Goal: Transaction & Acquisition: Purchase product/service

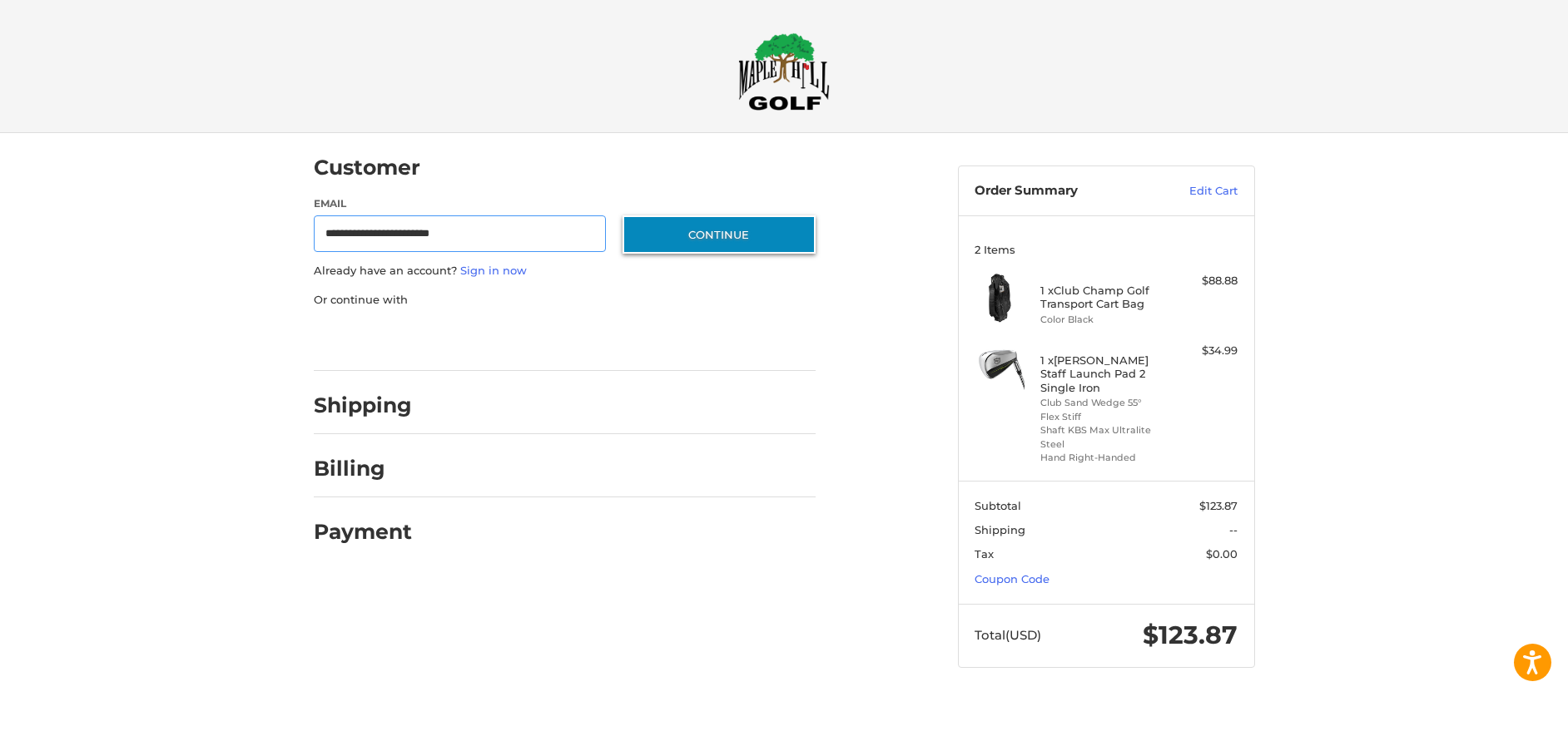
type input "**********"
click at [688, 244] on button "Continue" at bounding box center [719, 234] width 193 height 38
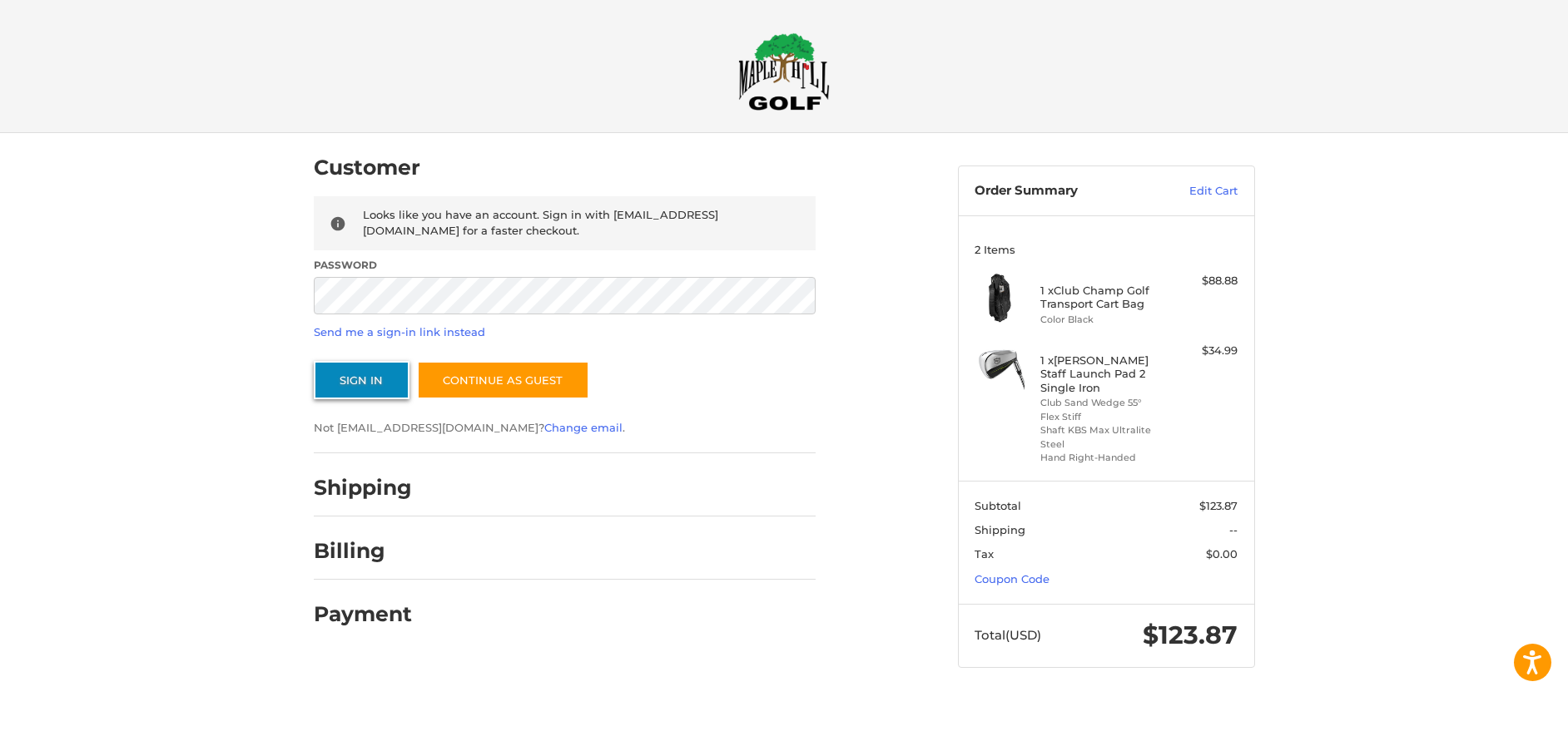
click at [352, 392] on button "Sign In" at bounding box center [361, 380] width 95 height 38
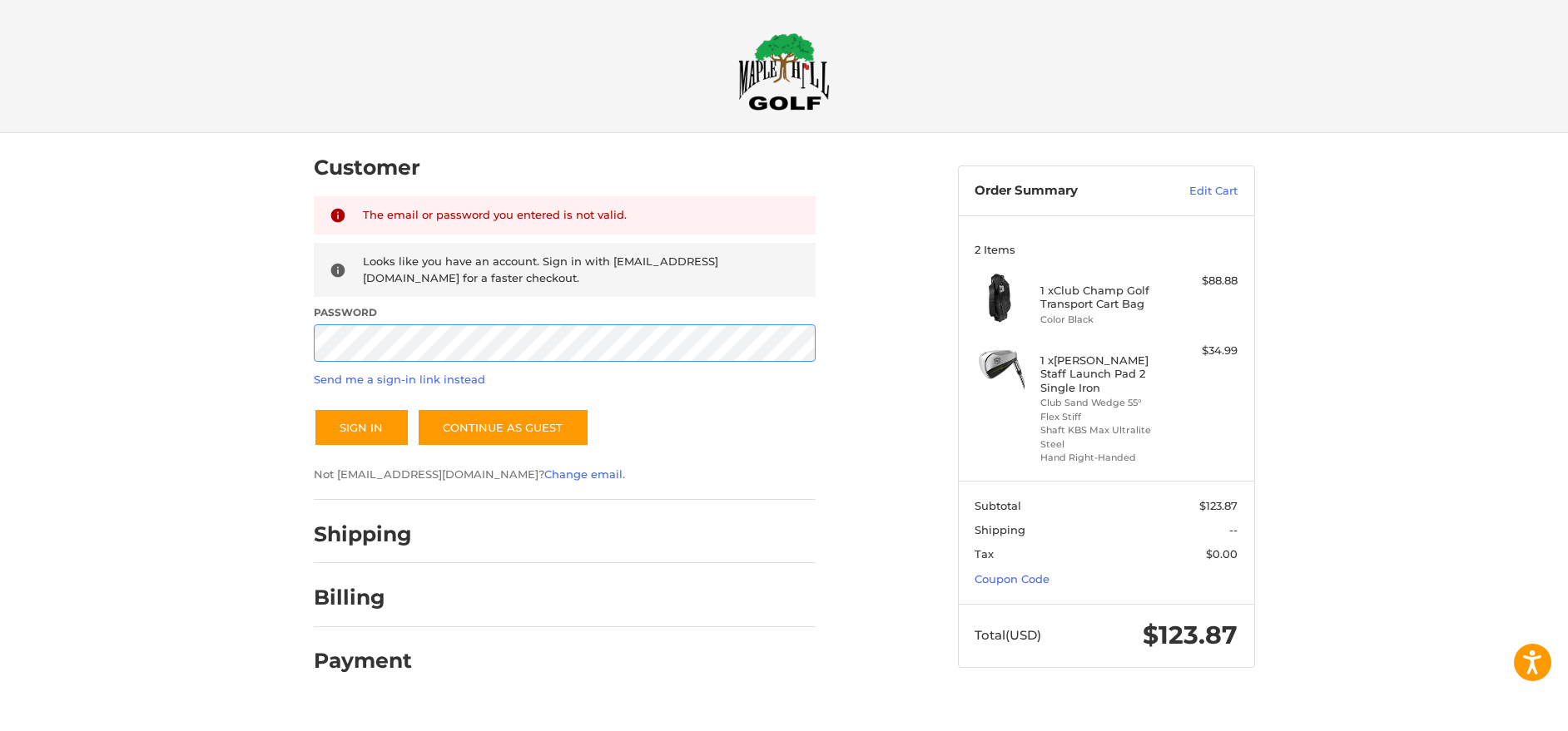
click at [314, 408] on button "Sign In" at bounding box center [361, 428] width 95 height 38
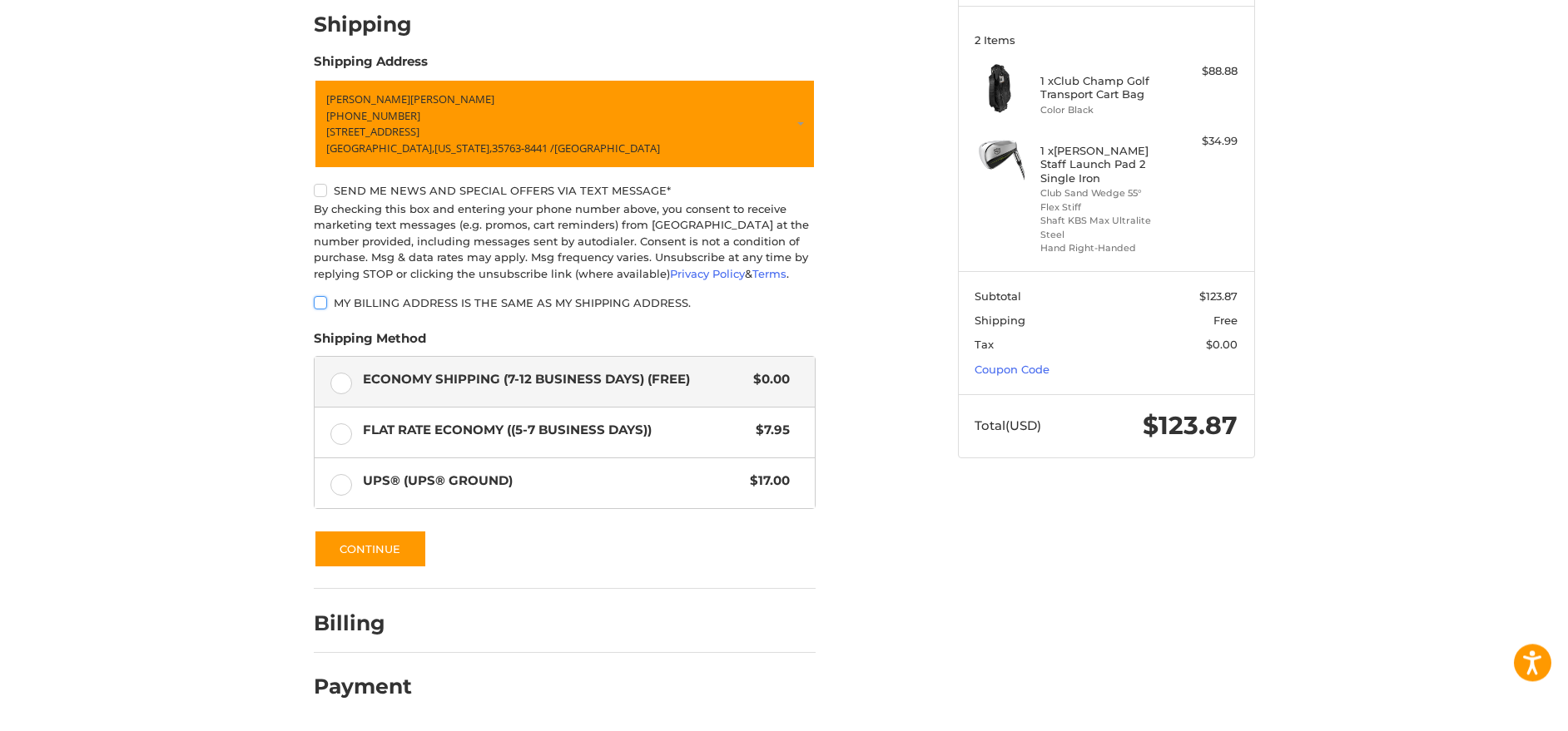
scroll to position [212, 0]
click at [353, 552] on button "Continue" at bounding box center [370, 549] width 113 height 38
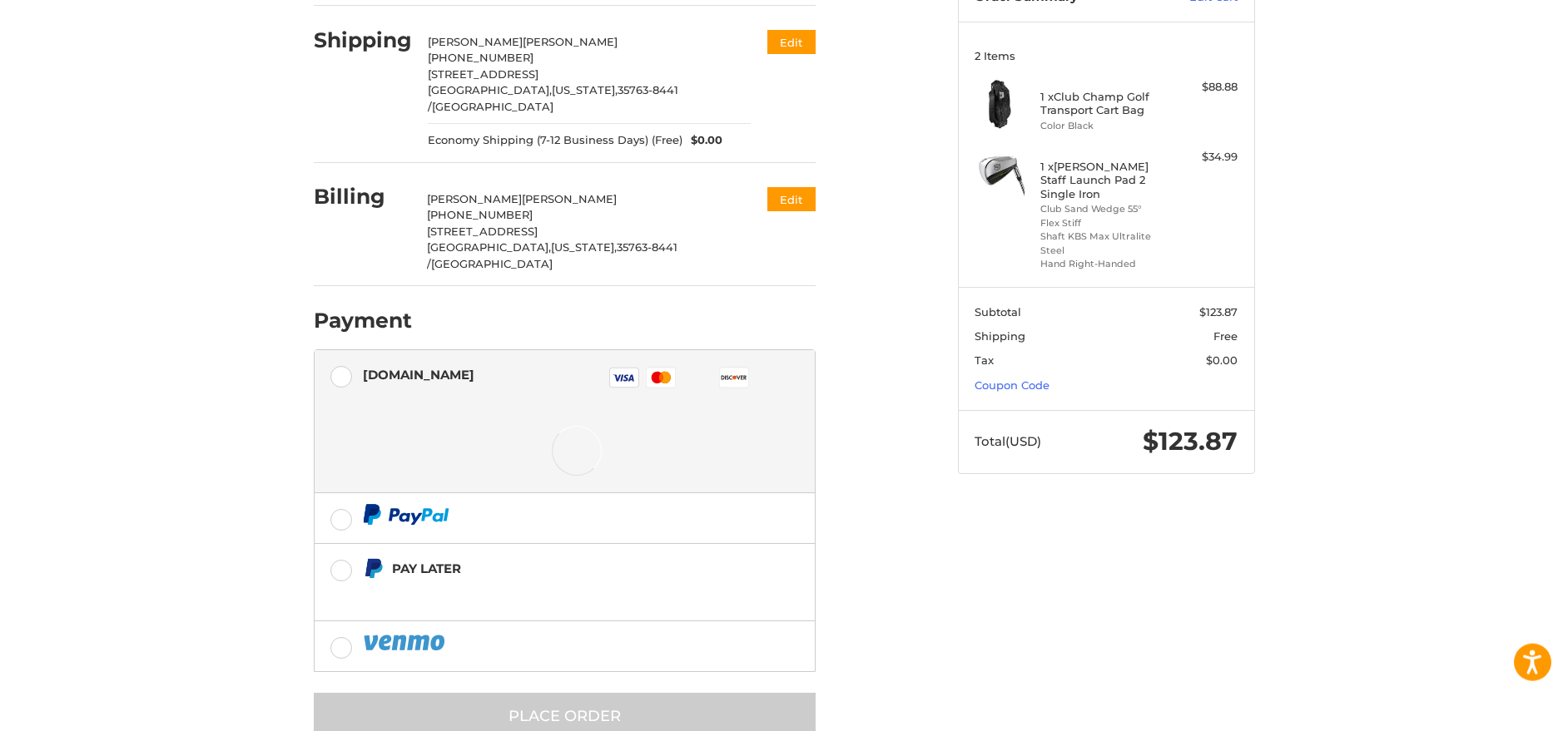
scroll to position [207, 0]
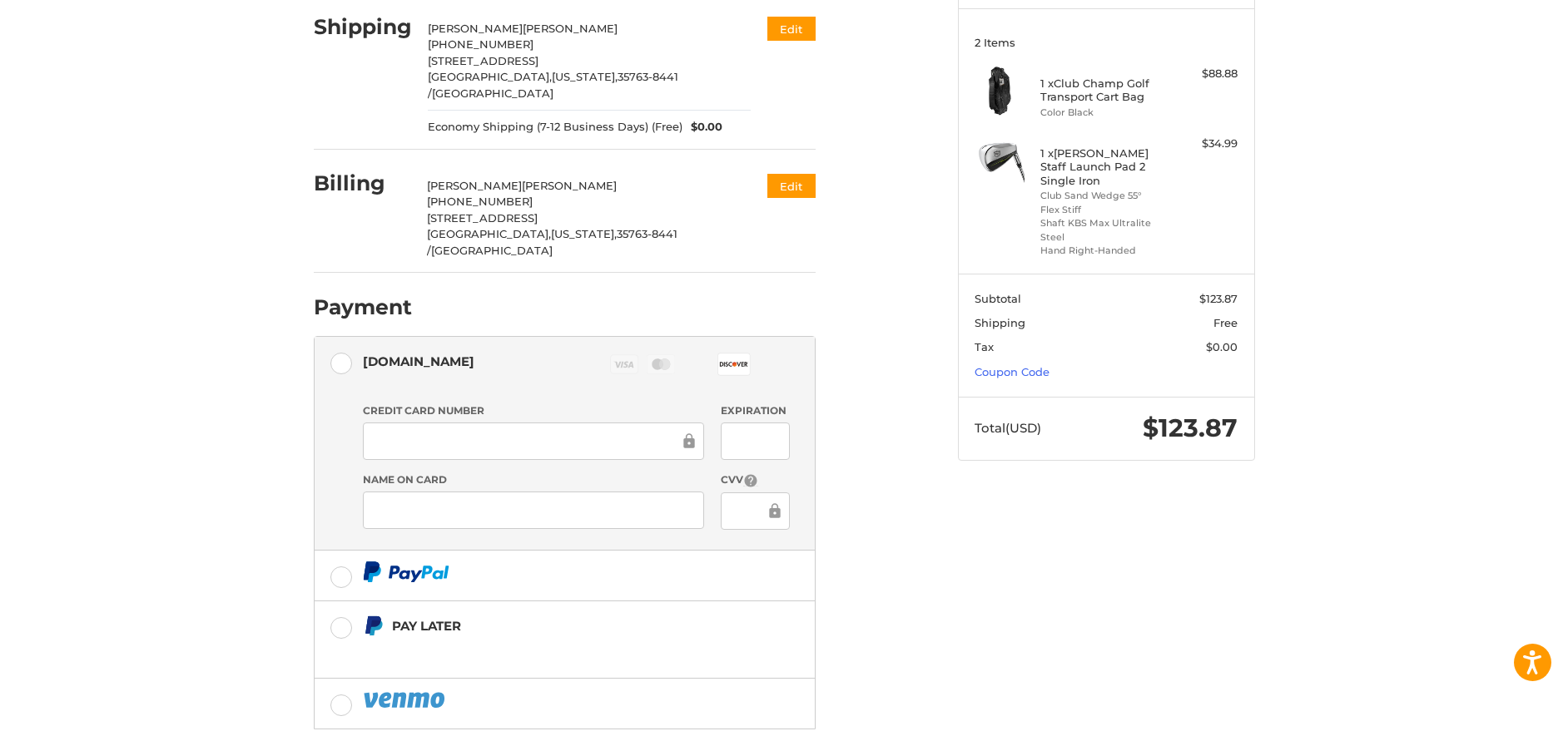
click at [262, 463] on div "Customer [EMAIL_ADDRESS][DOMAIN_NAME] Sign Out Shipping [PERSON_NAME] [PHONE_NU…" at bounding box center [784, 379] width 1568 height 907
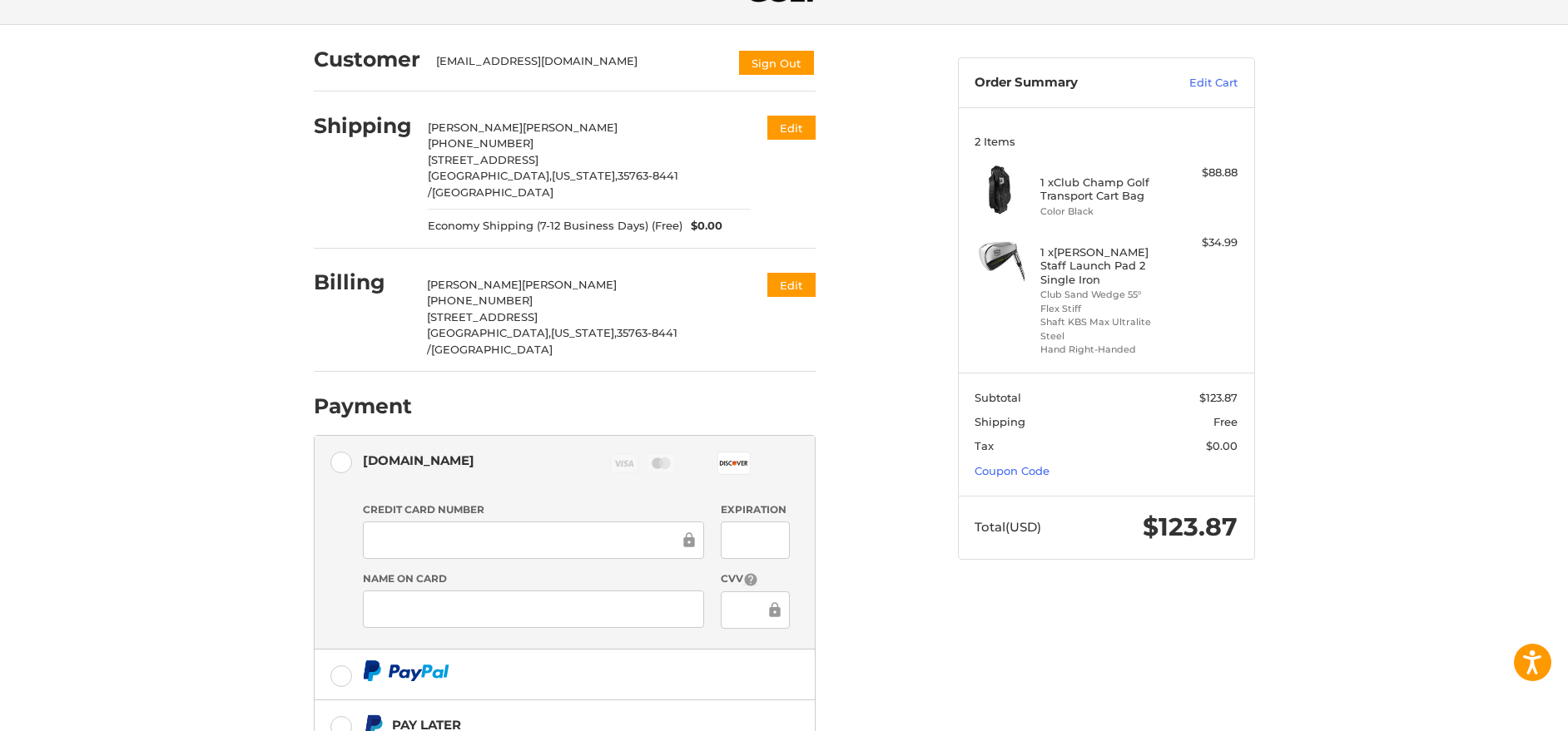
scroll to position [278, 0]
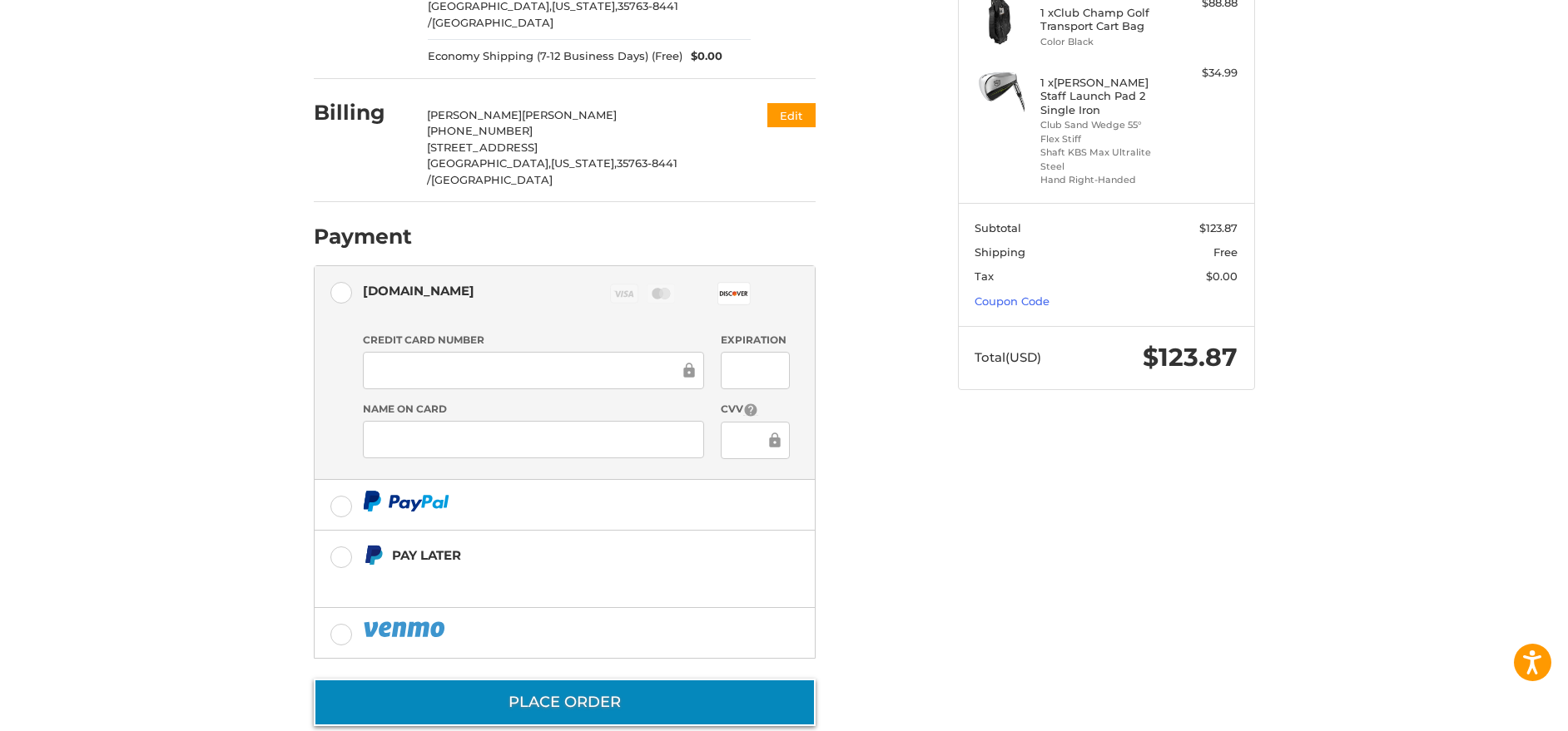
click at [531, 679] on button "Place Order" at bounding box center [565, 703] width 502 height 47
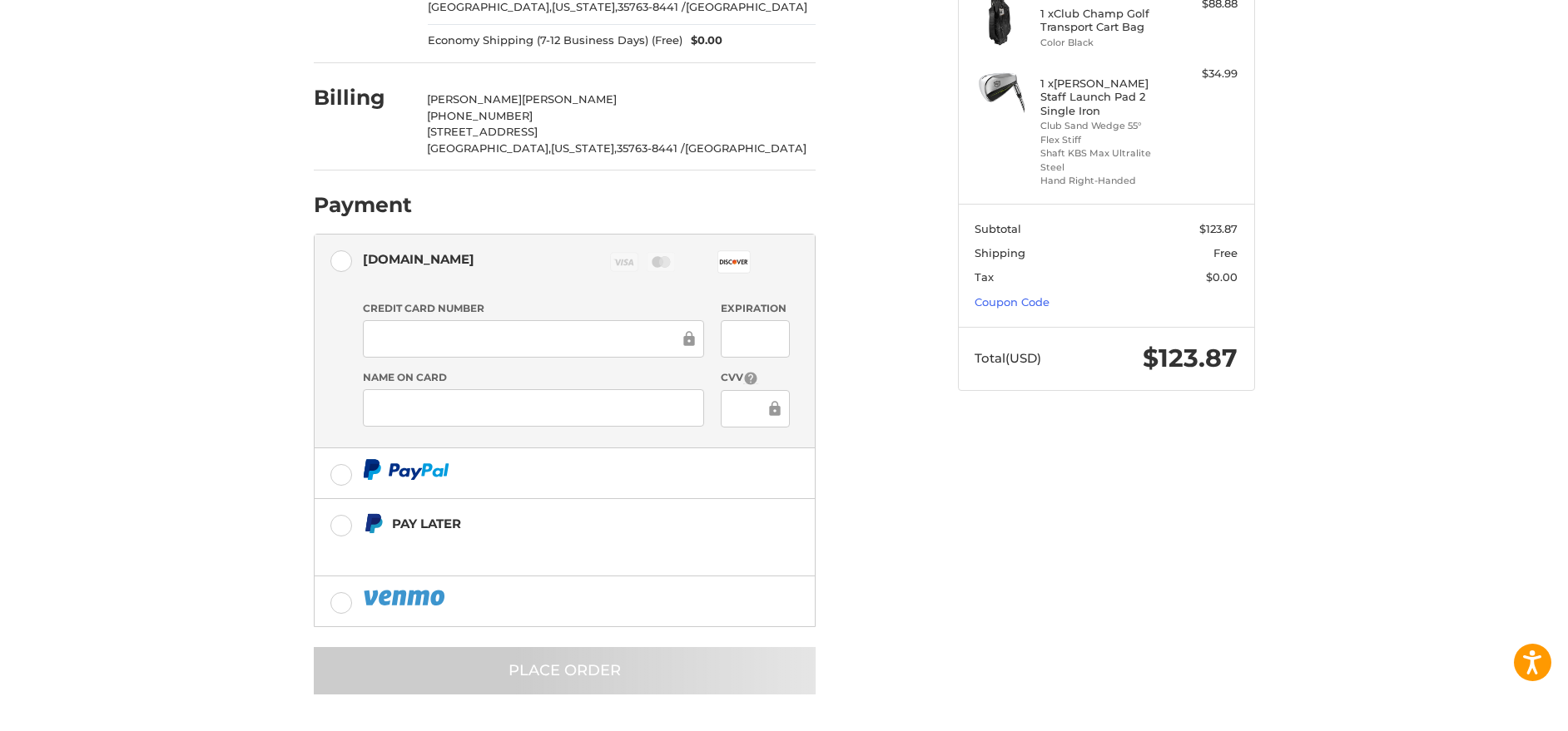
scroll to position [0, 0]
